Goal: Task Accomplishment & Management: Manage account settings

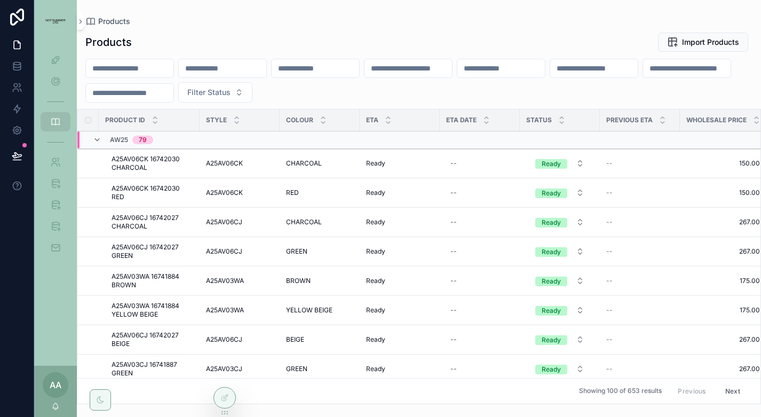
click at [159, 70] on input "scrollable content" at bounding box center [130, 68] width 88 height 15
click at [56, 61] on icon "scrollable content" at bounding box center [55, 59] width 11 height 11
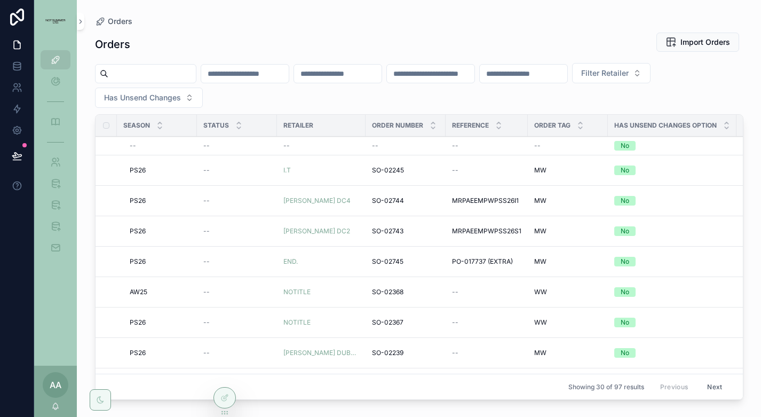
click at [629, 76] on span "Filter Retailer" at bounding box center [604, 73] width 47 height 11
type input "*********"
click at [647, 118] on span "[PERSON_NAME] DC4" at bounding box center [631, 116] width 79 height 11
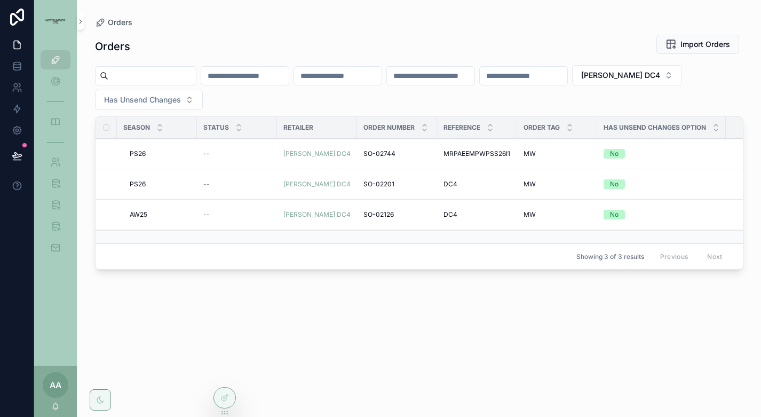
click at [660, 77] on span "[PERSON_NAME] DC4" at bounding box center [620, 75] width 79 height 11
type input "******"
click at [657, 134] on span "[PERSON_NAME] DUBAI" at bounding box center [642, 135] width 86 height 11
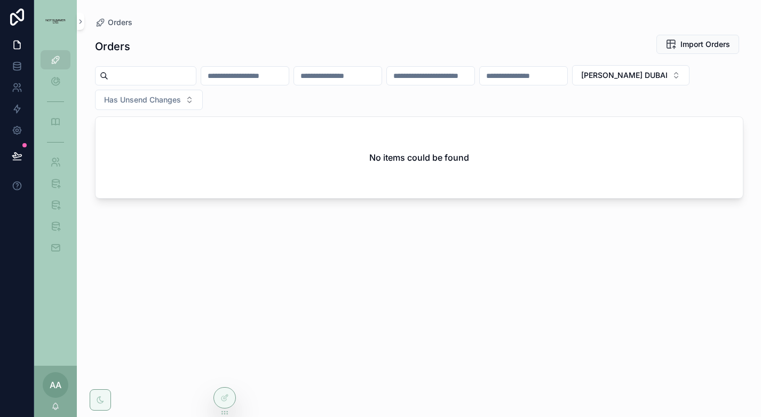
click at [581, 81] on span "[PERSON_NAME] DUBAI" at bounding box center [624, 75] width 86 height 11
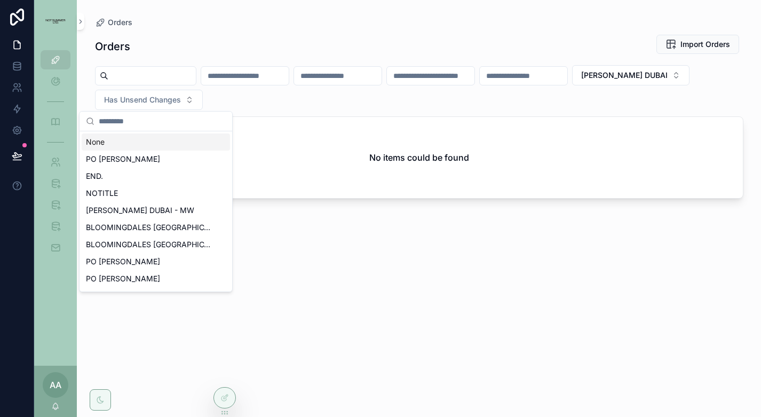
click at [131, 124] on input "scrollable content" at bounding box center [162, 121] width 127 height 19
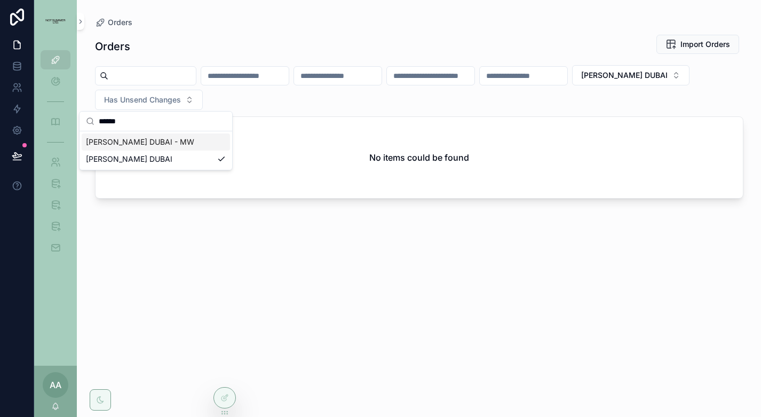
type input "******"
click at [155, 143] on span "[PERSON_NAME] DUBAI - MW" at bounding box center [140, 142] width 108 height 11
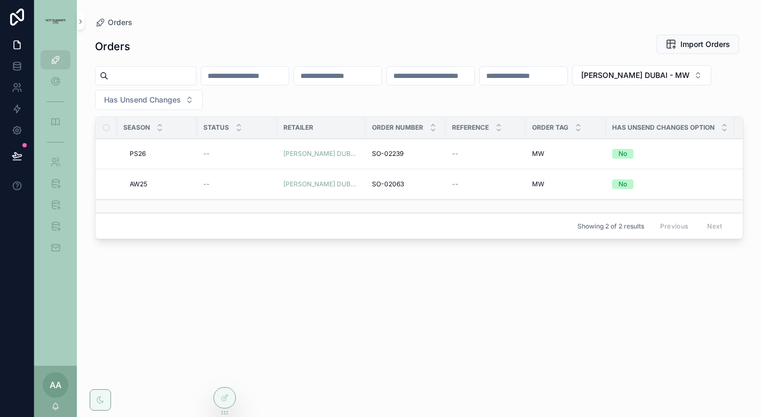
click at [137, 180] on span "AW25" at bounding box center [139, 184] width 18 height 9
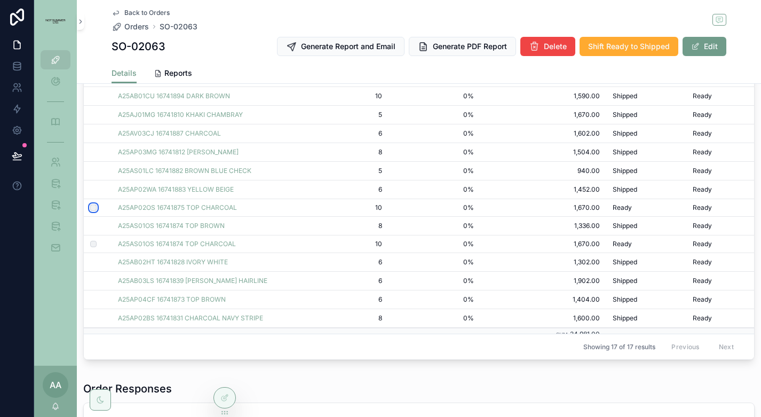
scroll to position [34, 0]
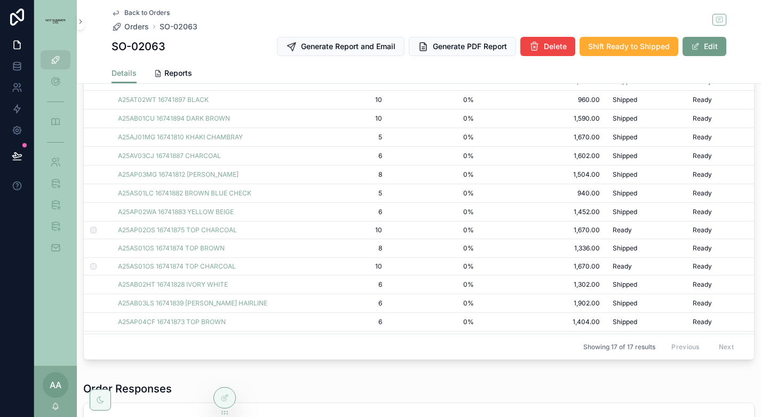
click at [0, 0] on span "Packed" at bounding box center [0, 0] width 0 height 0
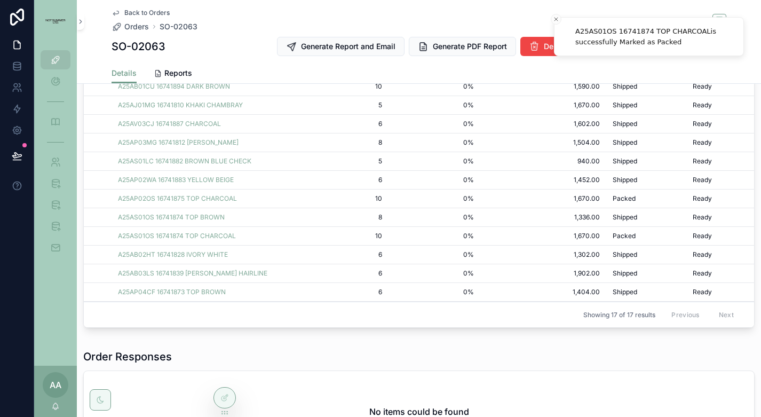
scroll to position [0, 0]
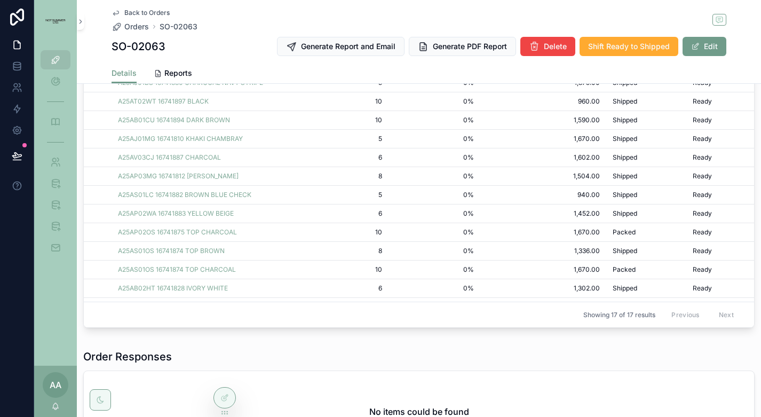
click at [152, 13] on span "Back to Orders" at bounding box center [146, 13] width 45 height 9
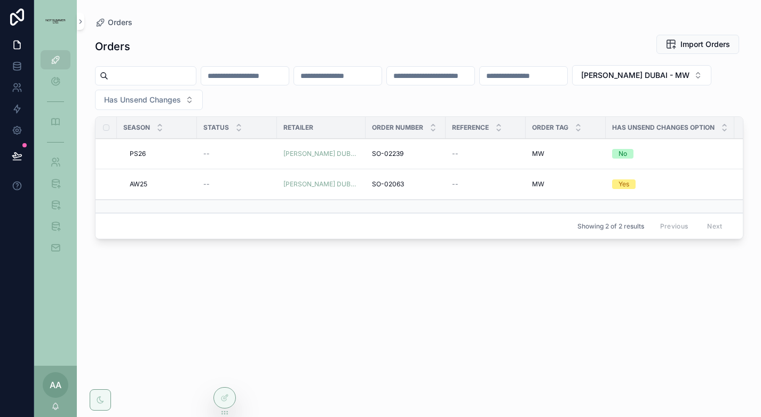
click at [144, 181] on span "AW25" at bounding box center [139, 184] width 18 height 9
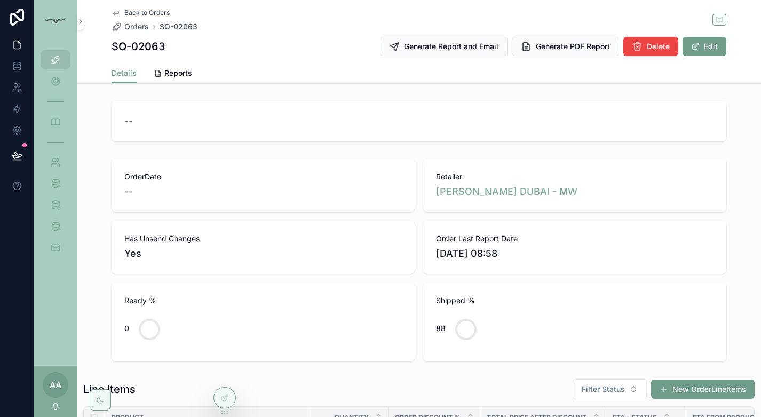
click at [574, 49] on span "Generate PDF Report" at bounding box center [573, 46] width 74 height 11
click at [180, 75] on span "Reports" at bounding box center [178, 73] width 28 height 11
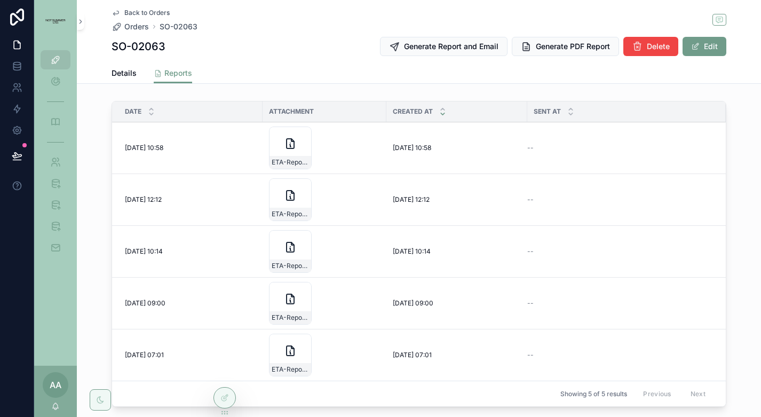
click at [130, 74] on span "Details" at bounding box center [124, 73] width 25 height 11
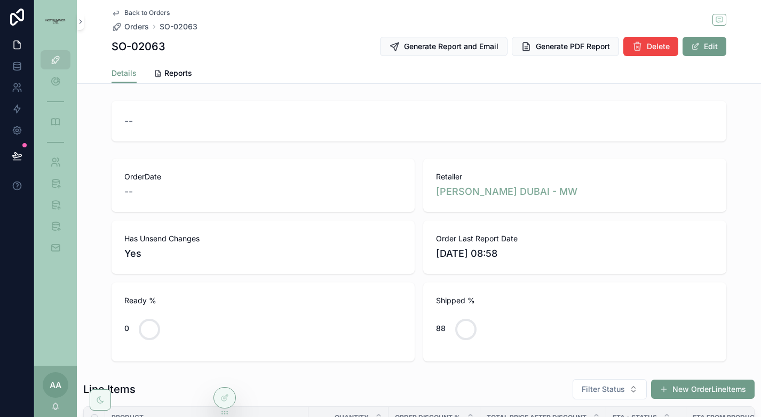
click at [169, 73] on span "Reports" at bounding box center [178, 73] width 28 height 11
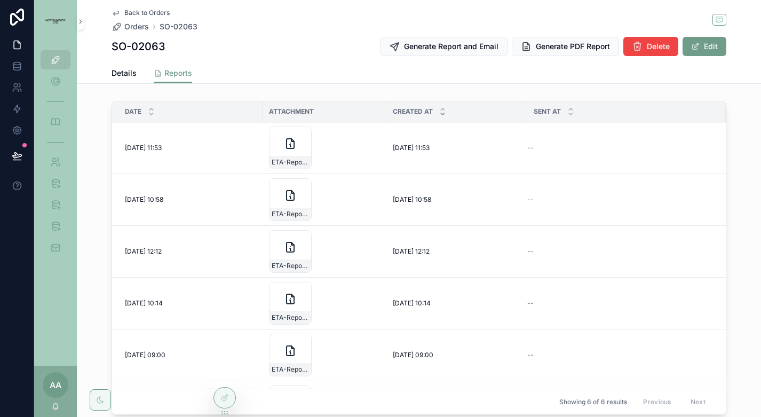
click at [0, 0] on icon "scrollable content" at bounding box center [0, 0] width 0 height 0
click at [152, 14] on span "Back to Orders" at bounding box center [146, 13] width 45 height 9
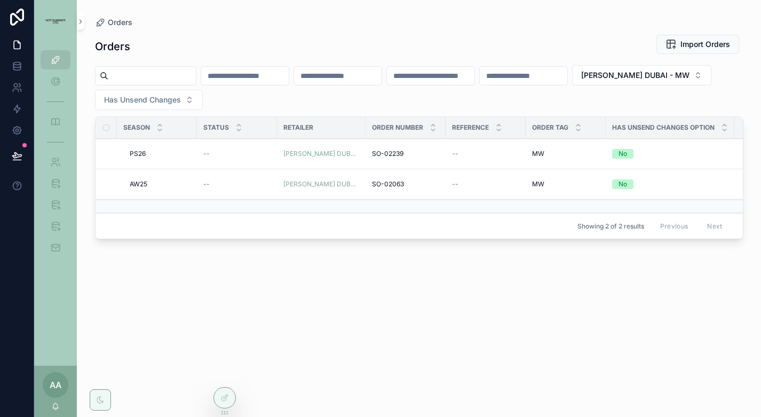
click at [138, 156] on span "PS26" at bounding box center [138, 153] width 16 height 9
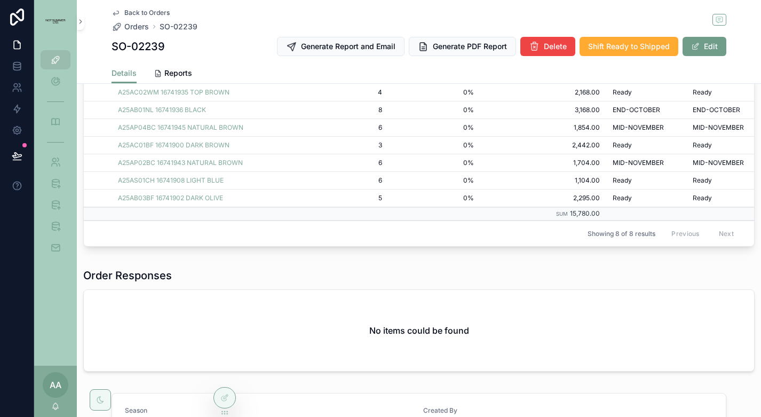
scroll to position [394, 0]
click at [0, 0] on span "Packed" at bounding box center [0, 0] width 0 height 0
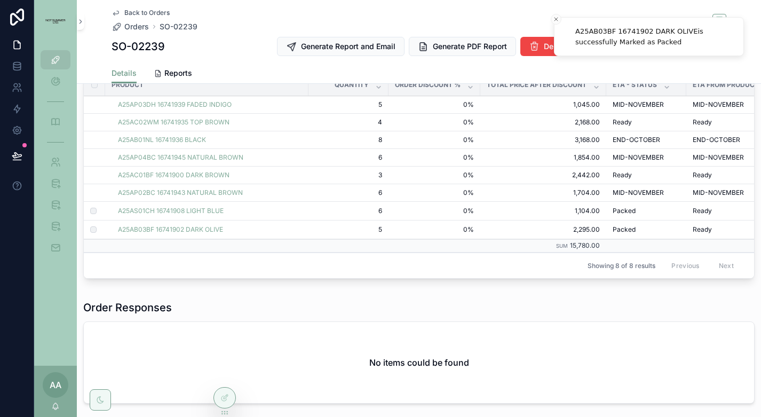
scroll to position [364, 0]
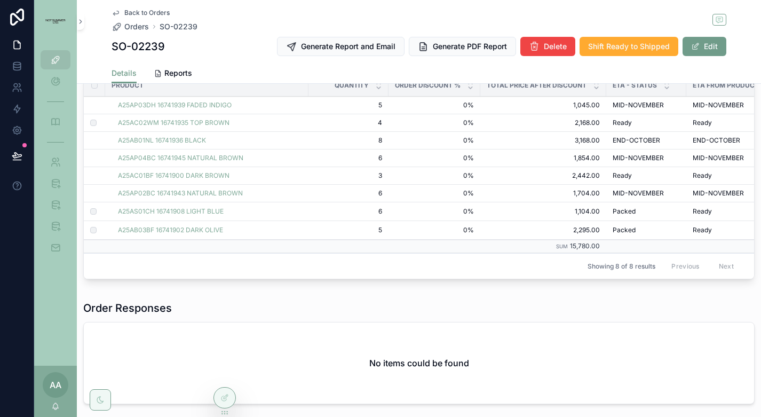
click at [0, 0] on span "Packed" at bounding box center [0, 0] width 0 height 0
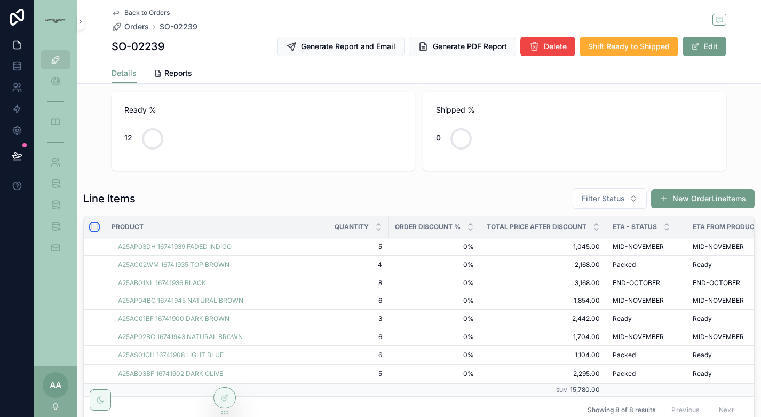
scroll to position [0, 0]
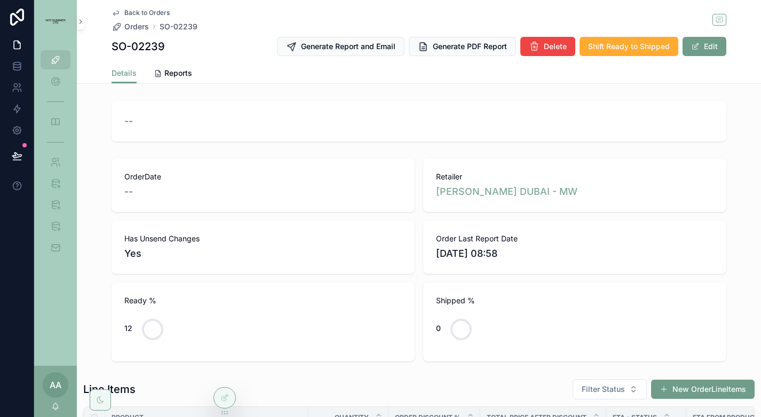
click at [473, 47] on span "Generate PDF Report" at bounding box center [470, 46] width 74 height 11
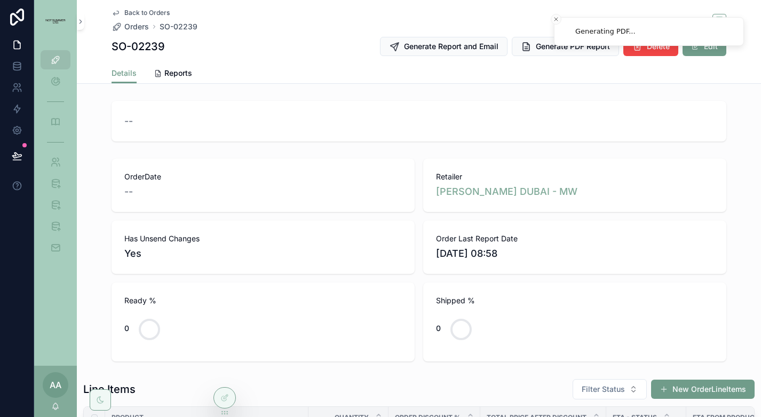
click at [173, 68] on span "Reports" at bounding box center [178, 73] width 28 height 11
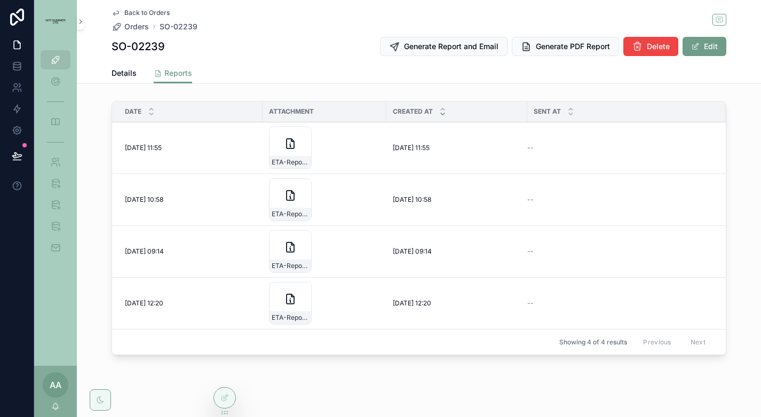
click at [0, 0] on icon "scrollable content" at bounding box center [0, 0] width 0 height 0
click at [149, 15] on span "Back to Orders" at bounding box center [146, 13] width 45 height 9
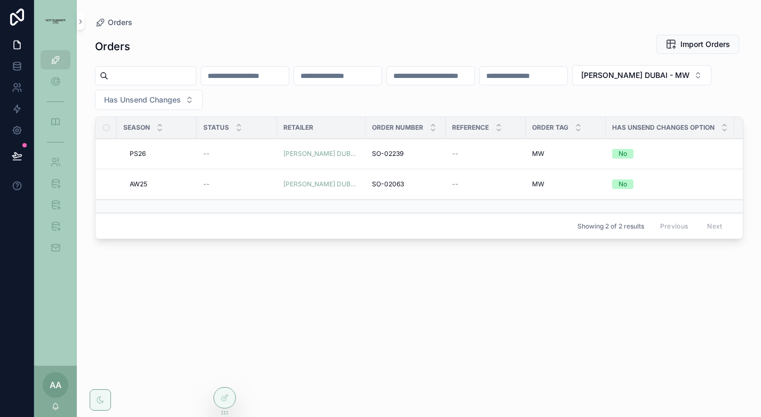
click at [581, 81] on span "[PERSON_NAME] DUBAI - MW" at bounding box center [635, 75] width 108 height 11
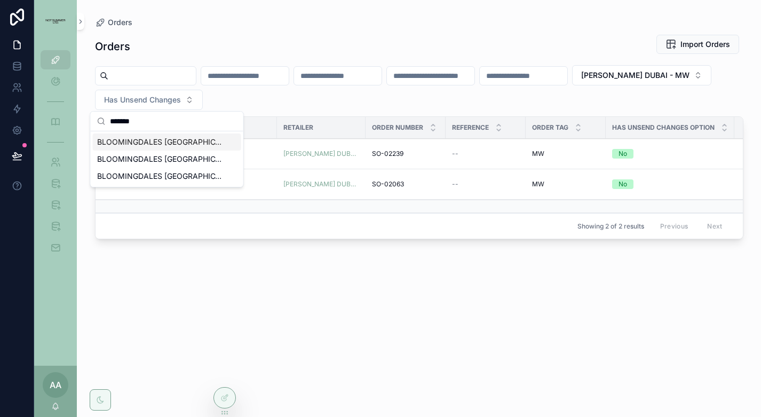
type input "*******"
click at [169, 142] on span "BLOOMINGDALES [GEOGRAPHIC_DATA] - WW" at bounding box center [160, 142] width 127 height 11
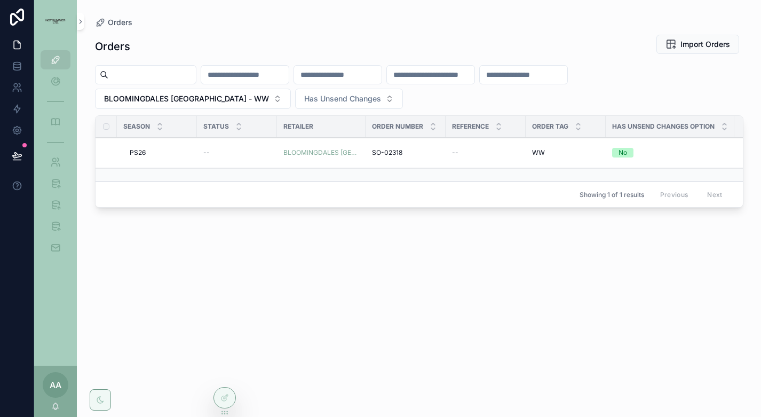
click at [139, 152] on span "PS26" at bounding box center [138, 152] width 16 height 9
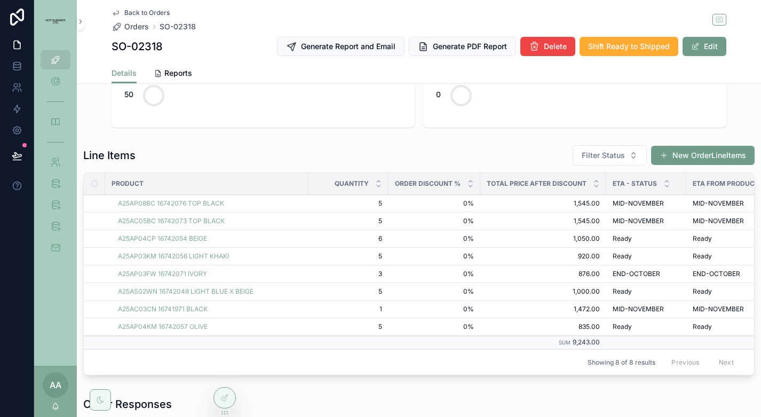
scroll to position [283, 0]
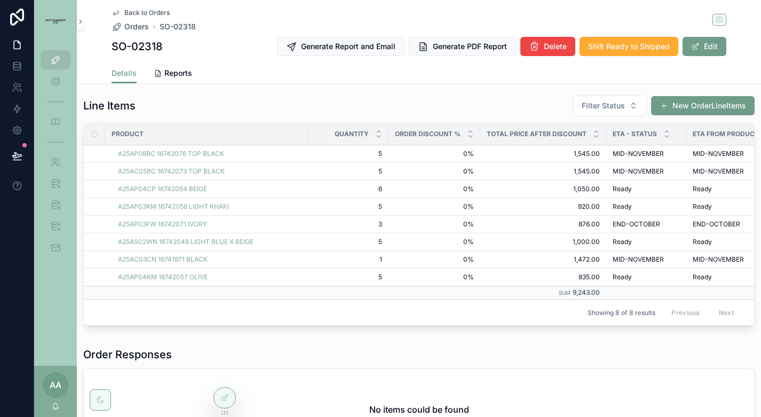
click at [0, 0] on span "Packed" at bounding box center [0, 0] width 0 height 0
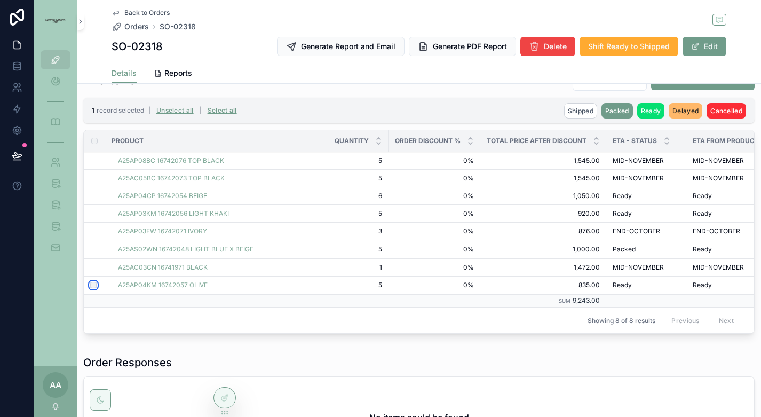
scroll to position [340, 0]
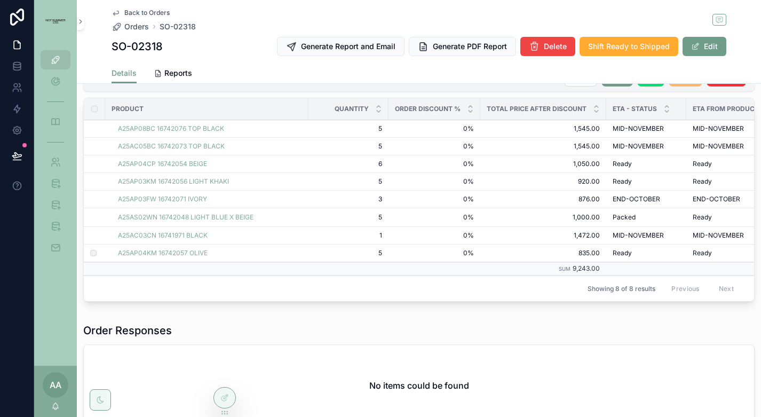
click at [0, 0] on span "Packed" at bounding box center [0, 0] width 0 height 0
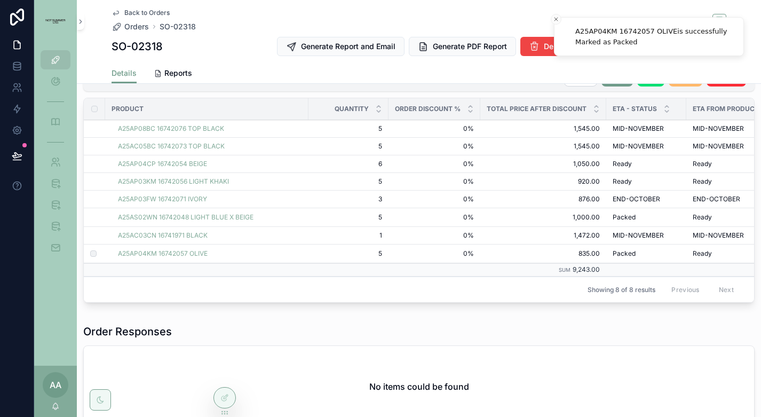
scroll to position [328, 0]
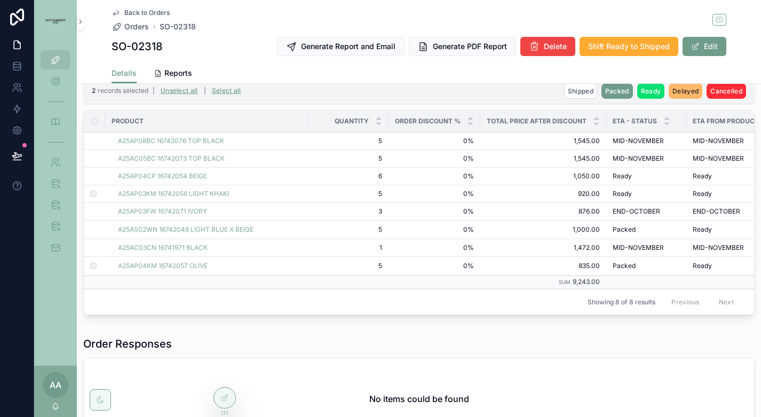
click at [0, 0] on span "Packed" at bounding box center [0, 0] width 0 height 0
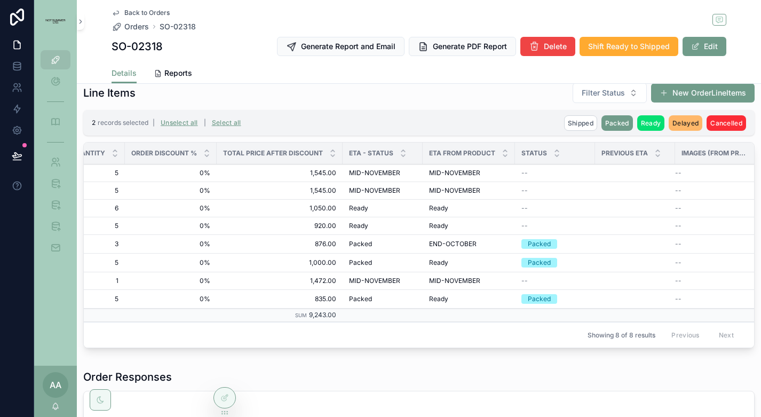
scroll to position [0, 0]
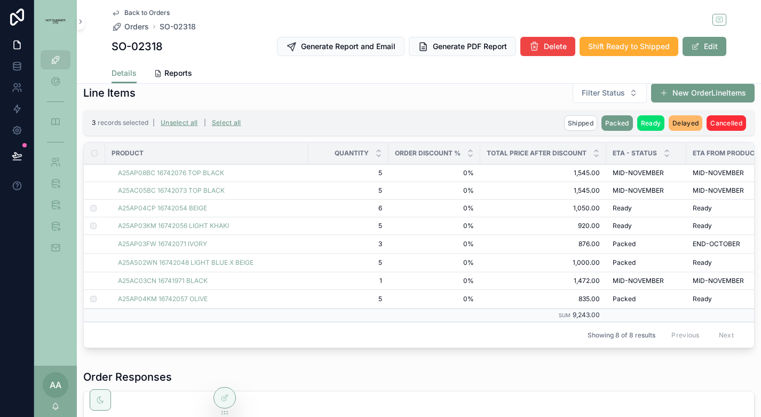
click at [0, 0] on span "Packed" at bounding box center [0, 0] width 0 height 0
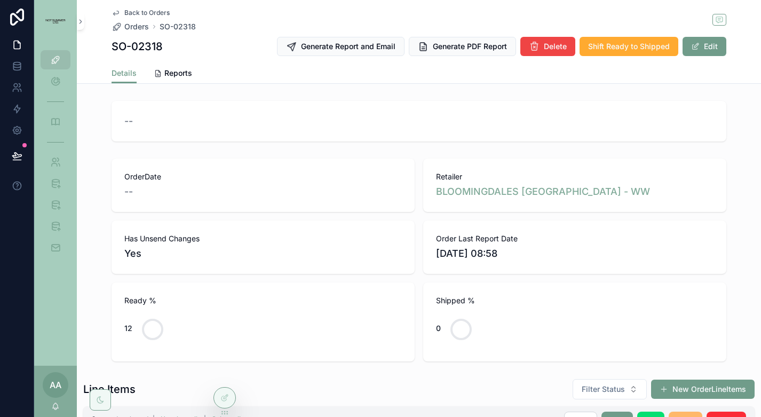
click at [480, 42] on span "Generate PDF Report" at bounding box center [470, 46] width 74 height 11
click at [182, 71] on span "Reports" at bounding box center [178, 73] width 28 height 11
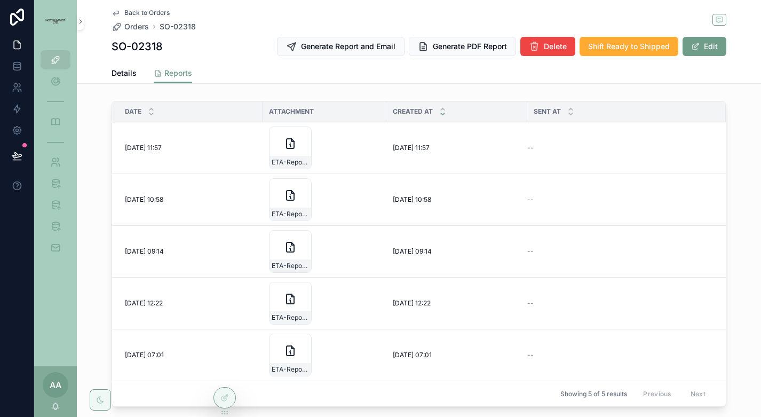
click at [0, 0] on icon "scrollable content" at bounding box center [0, 0] width 0 height 0
click at [158, 12] on span "Back to Orders" at bounding box center [146, 13] width 45 height 9
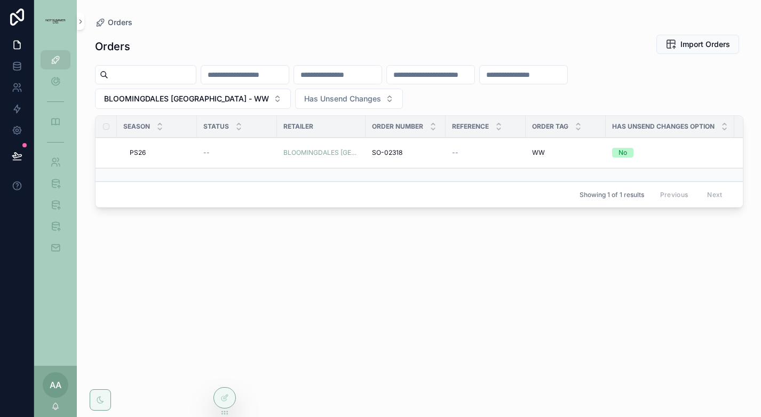
click at [184, 103] on span "BLOOMINGDALES [GEOGRAPHIC_DATA] - WW" at bounding box center [186, 98] width 165 height 11
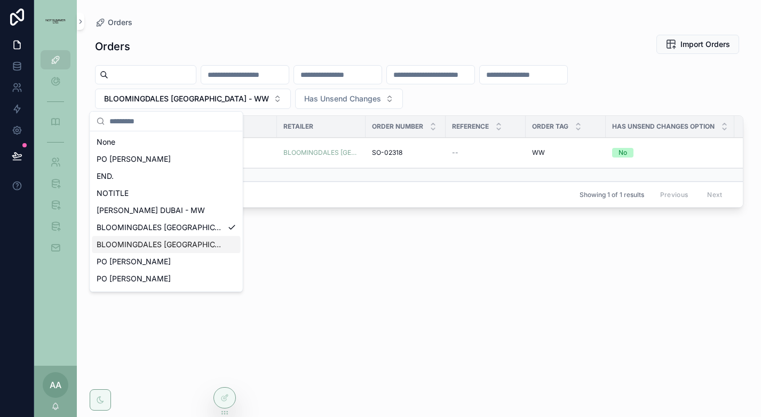
click at [166, 247] on span "BLOOMINGDALES [GEOGRAPHIC_DATA] - MW" at bounding box center [160, 244] width 127 height 11
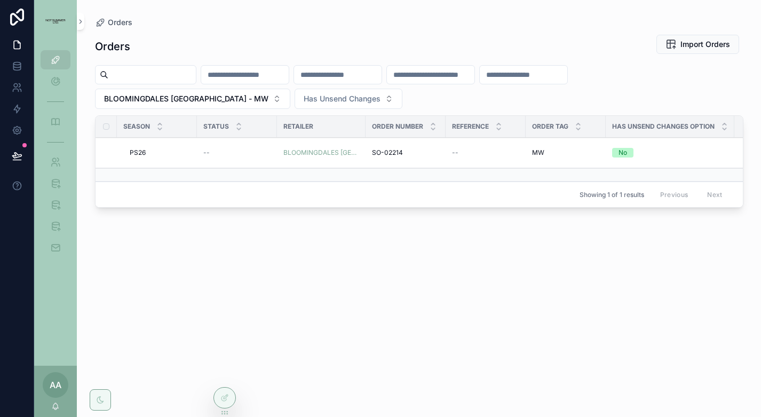
click at [136, 154] on span "PS26" at bounding box center [138, 152] width 16 height 9
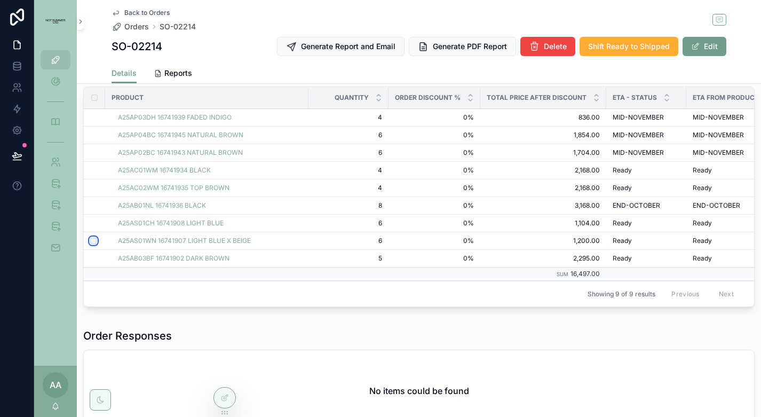
scroll to position [384, 0]
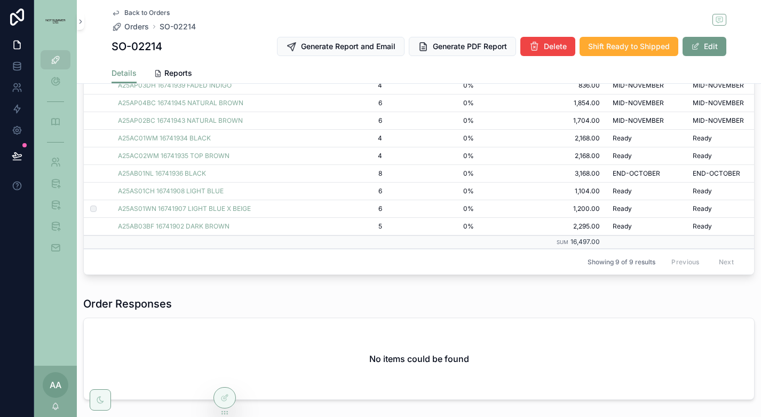
click at [561, 211] on span "1,200.00" at bounding box center [543, 208] width 113 height 9
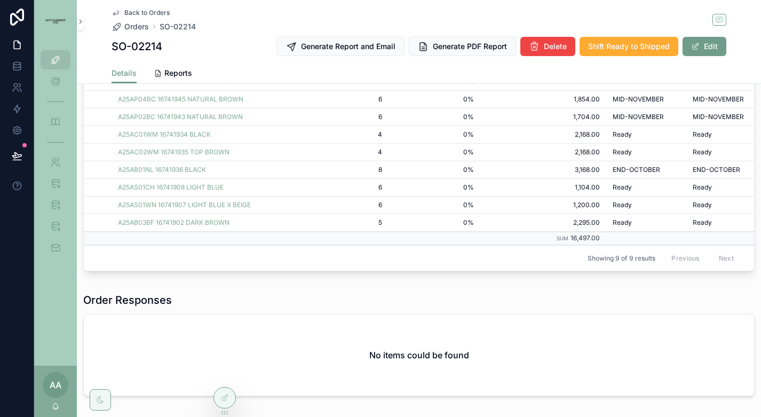
scroll to position [387, 0]
click at [0, 0] on span "Packed" at bounding box center [0, 0] width 0 height 0
click at [0, 0] on button "Packed" at bounding box center [0, 0] width 0 height 0
click at [0, 0] on span "Packed" at bounding box center [0, 0] width 0 height 0
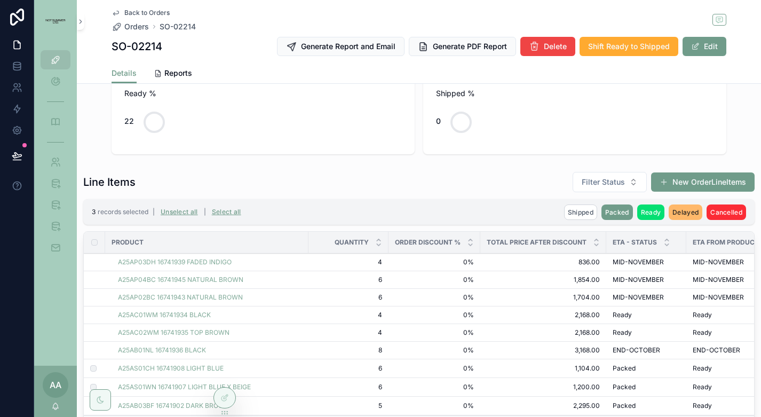
scroll to position [0, 0]
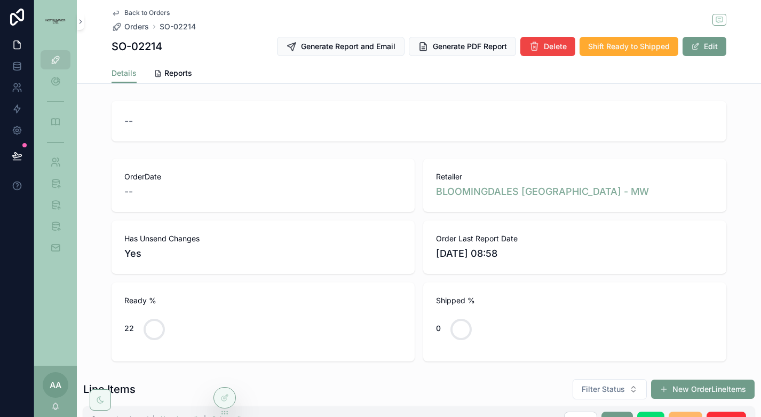
click at [481, 49] on span "Generate PDF Report" at bounding box center [470, 46] width 74 height 11
click at [176, 78] on span "Reports" at bounding box center [178, 73] width 28 height 11
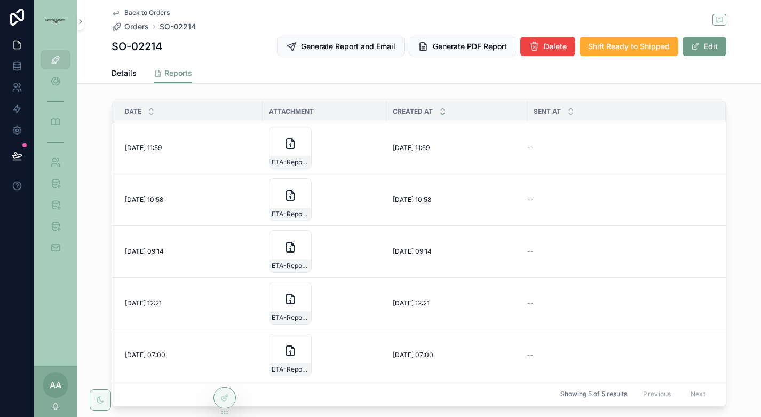
click at [0, 0] on icon "scrollable content" at bounding box center [0, 0] width 0 height 0
